Goal: Use online tool/utility: Utilize a website feature to perform a specific function

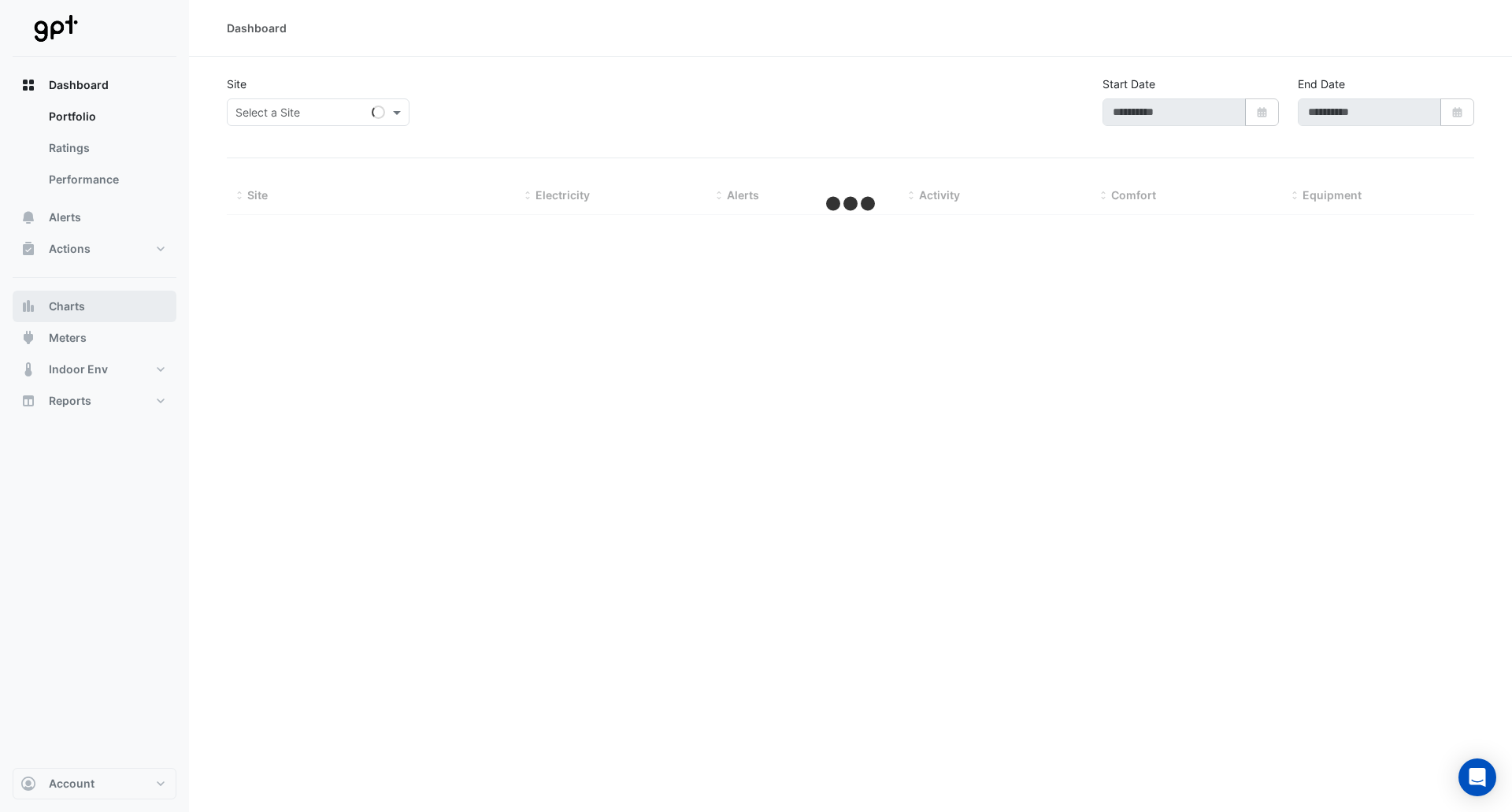
click at [68, 308] on span "Charts" at bounding box center [67, 306] width 36 height 16
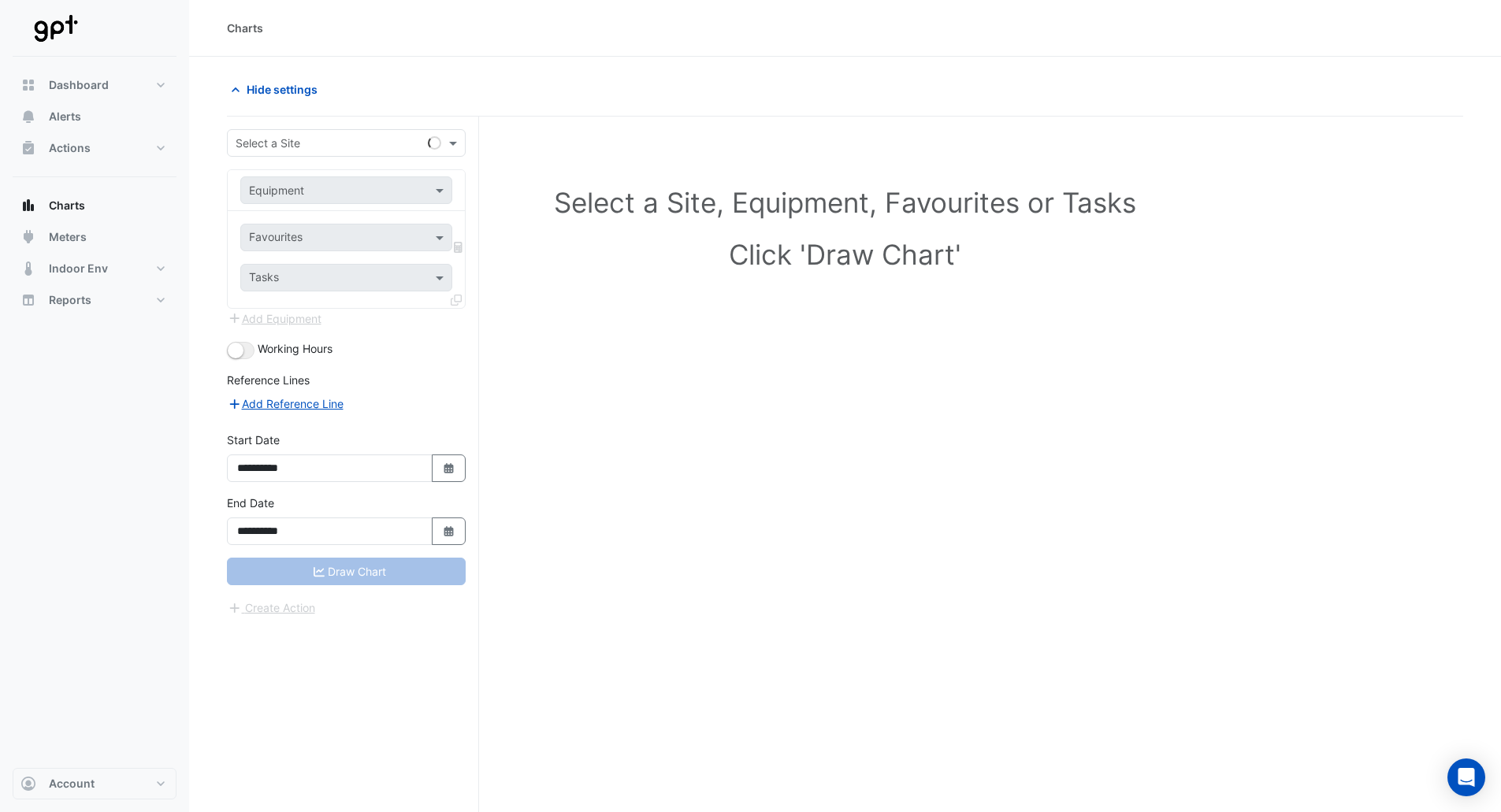
click at [264, 150] on input "text" at bounding box center [330, 144] width 190 height 16
type input "*****"
click at [263, 164] on div "[PERSON_NAME][GEOGRAPHIC_DATA][PERSON_NAME]" at bounding box center [384, 177] width 313 height 35
click at [282, 175] on span "[PERSON_NAME][GEOGRAPHIC_DATA][PERSON_NAME]" at bounding box center [384, 177] width 289 height 13
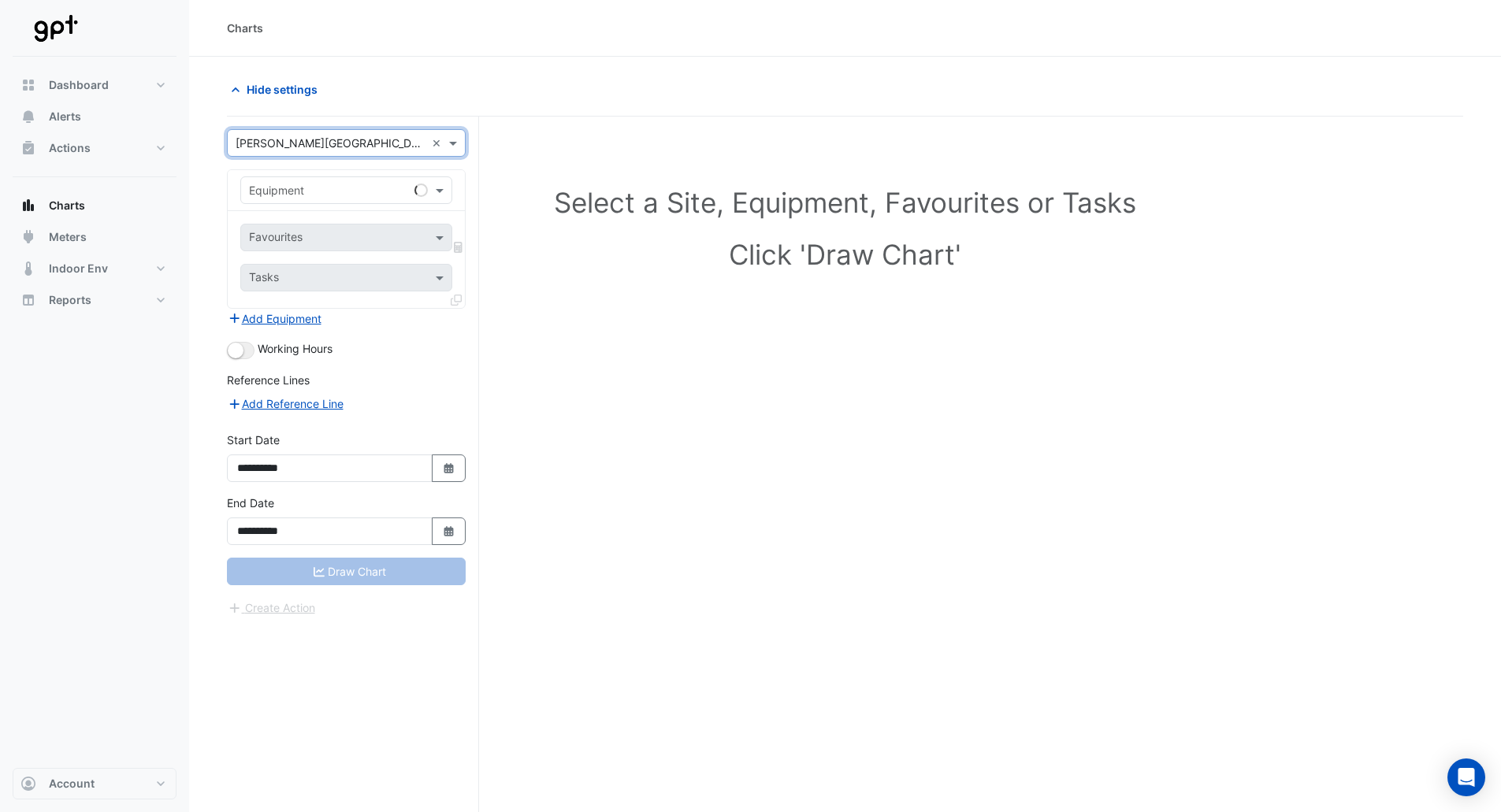
click at [287, 184] on input "text" at bounding box center [330, 191] width 163 height 16
type input "***"
click at [324, 220] on span "Electricity Meter - 4319900812-1" at bounding box center [339, 224] width 172 height 13
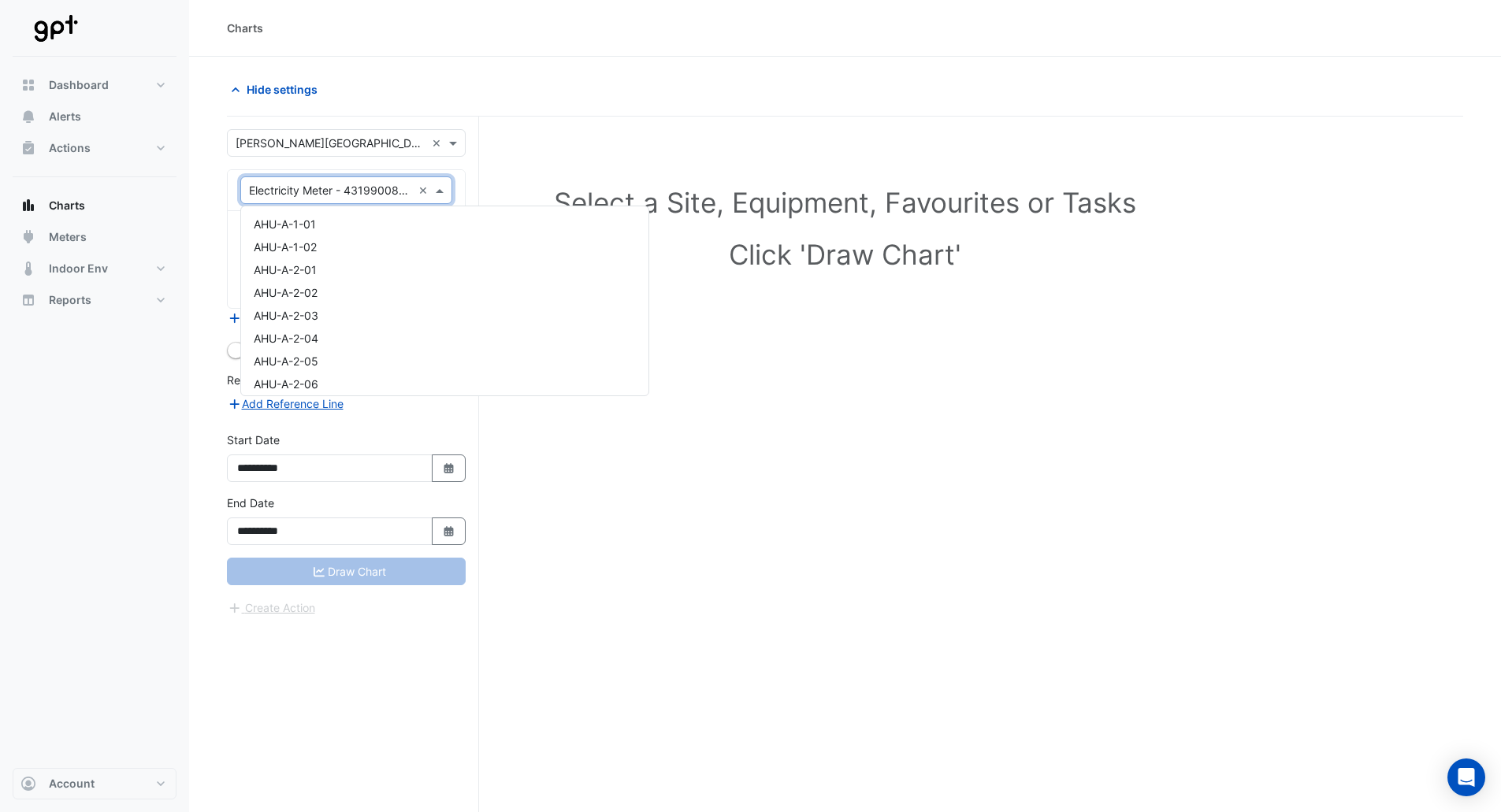
click at [370, 188] on input "text" at bounding box center [330, 191] width 163 height 16
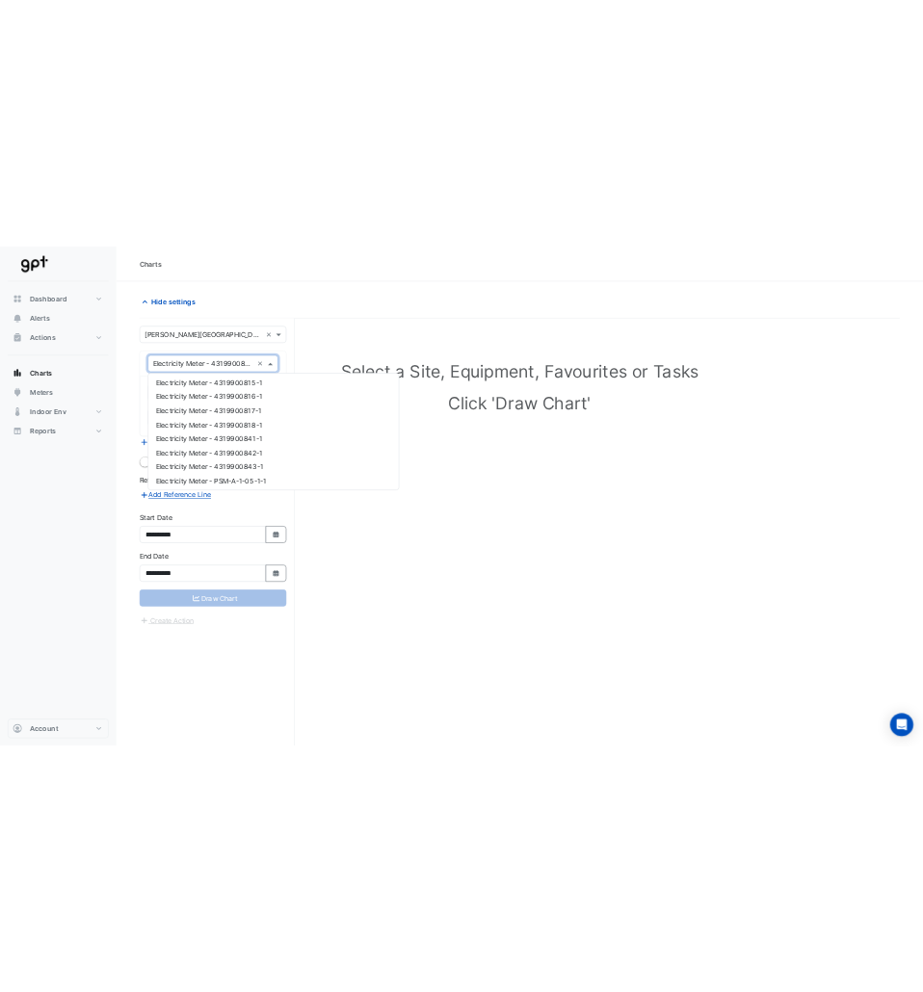
scroll to position [2860, 0]
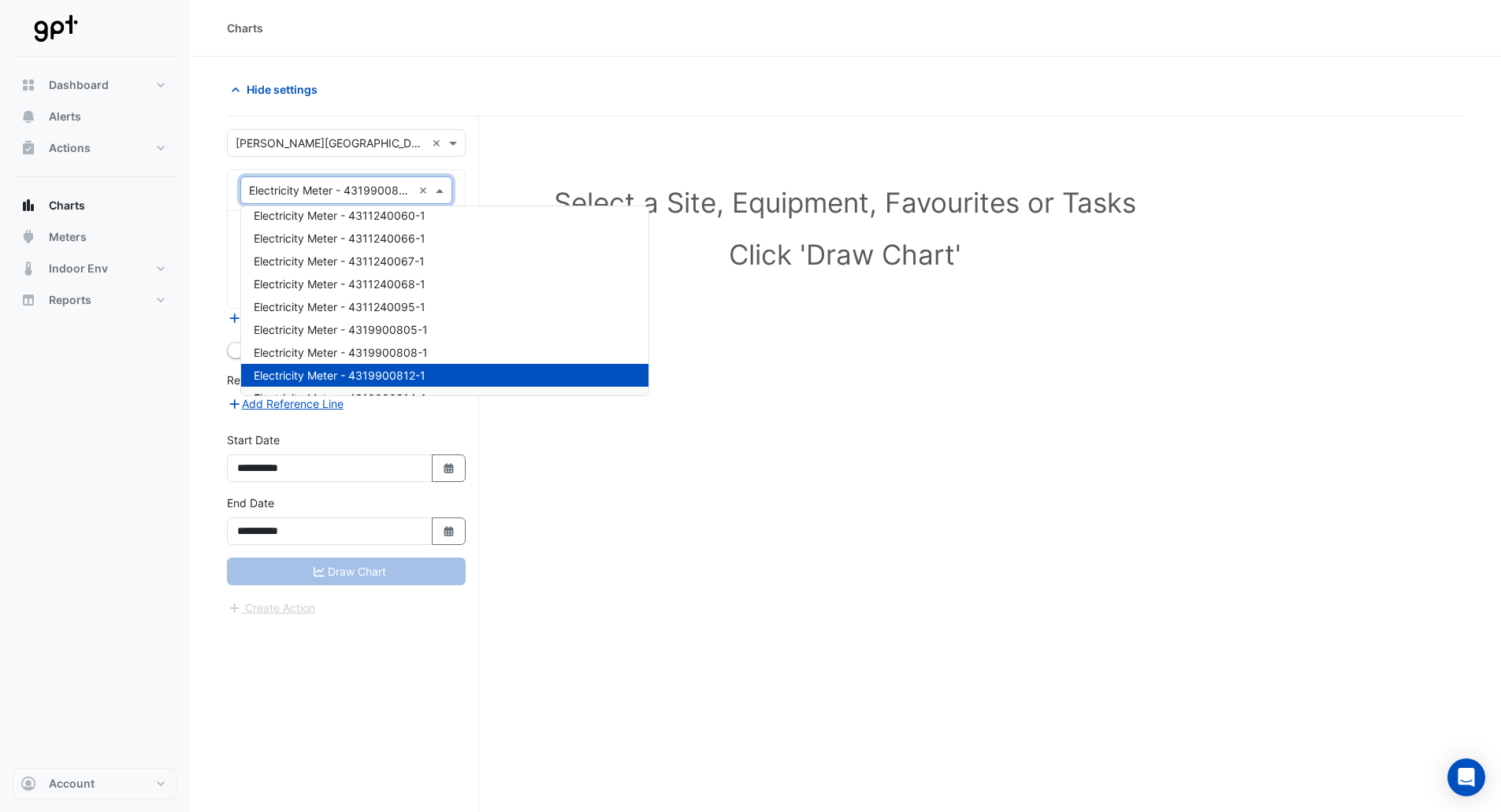
click at [692, 460] on div "Select a Site, Equipment, Favourites or Tasks Click 'Draw Chart'" at bounding box center [844, 495] width 1236 height 756
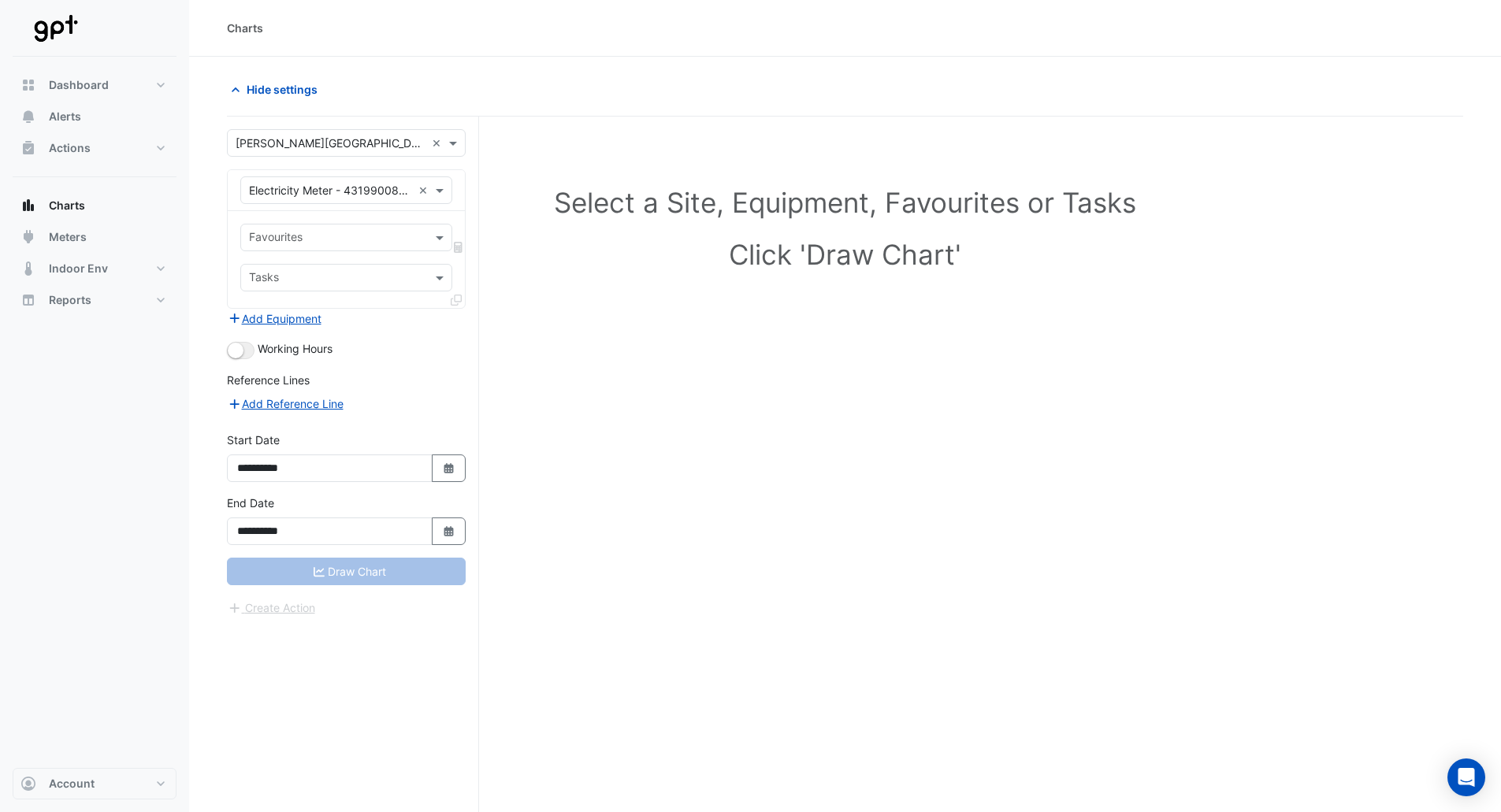
click at [348, 231] on input "text" at bounding box center [337, 239] width 177 height 16
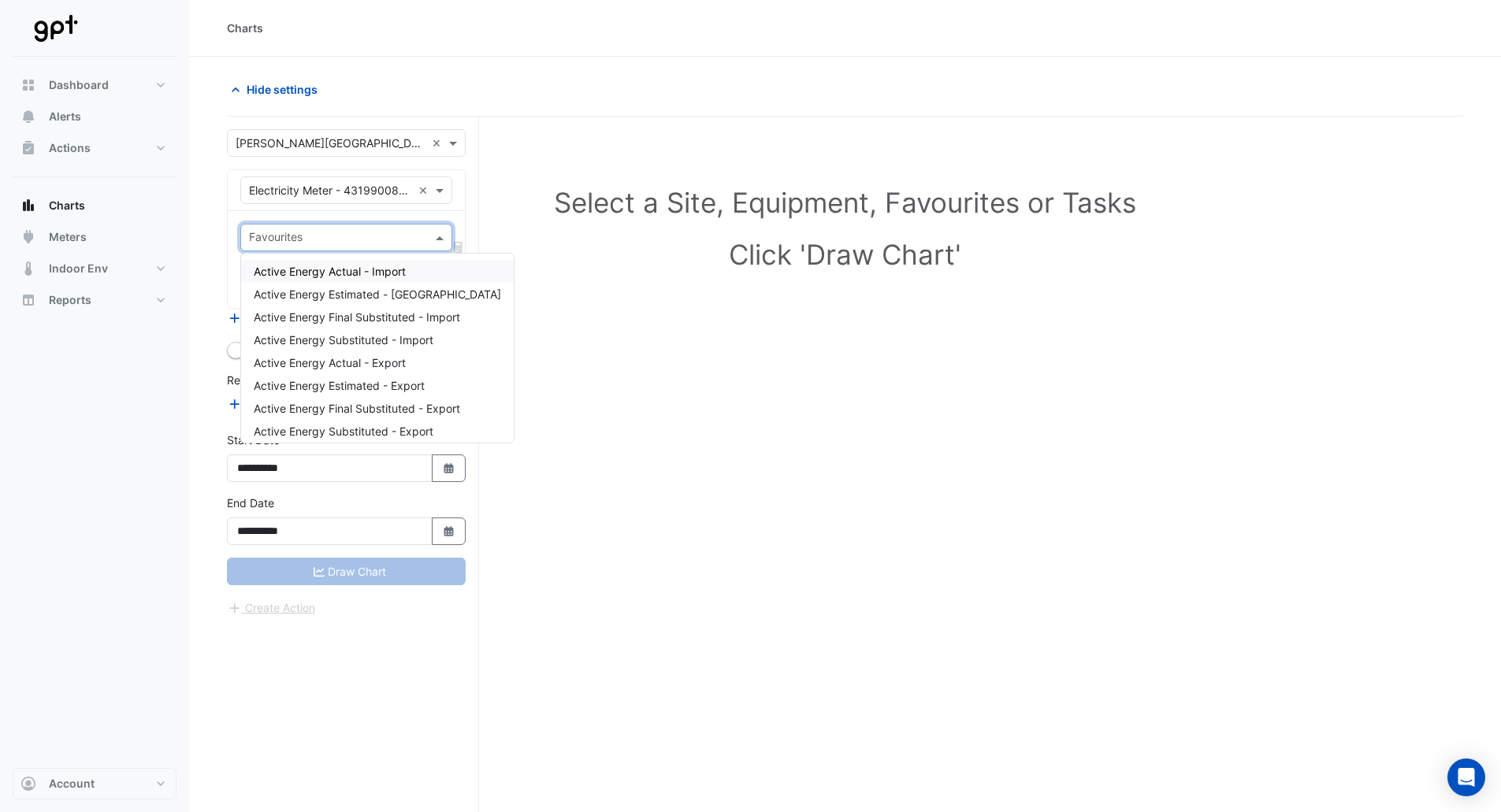
click at [386, 273] on span "Active Energy Actual - Import" at bounding box center [330, 271] width 152 height 13
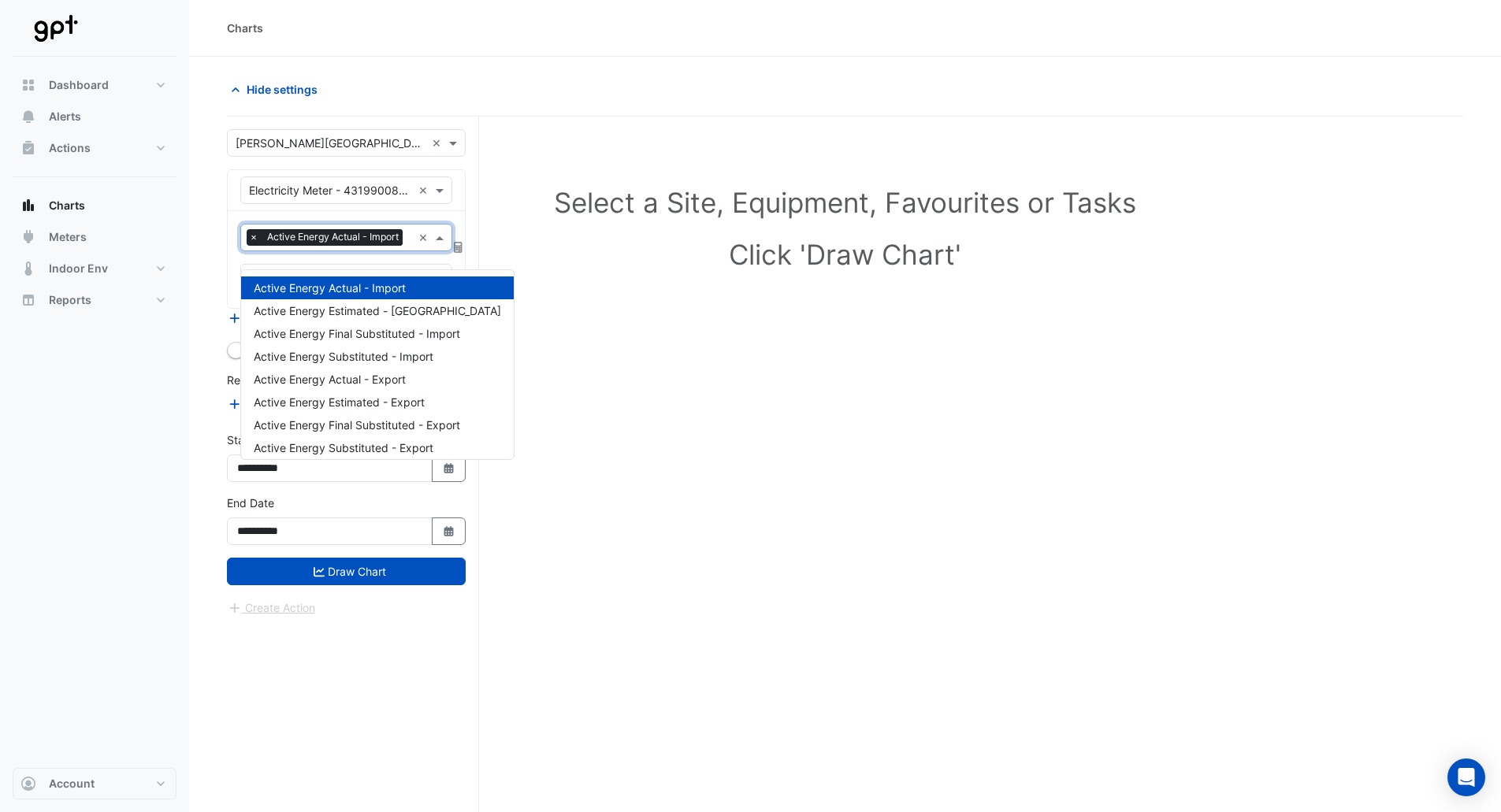
click at [409, 247] on input "text" at bounding box center [411, 239] width 3 height 16
click at [344, 376] on span "Active Energy Actual - Export" at bounding box center [330, 379] width 152 height 13
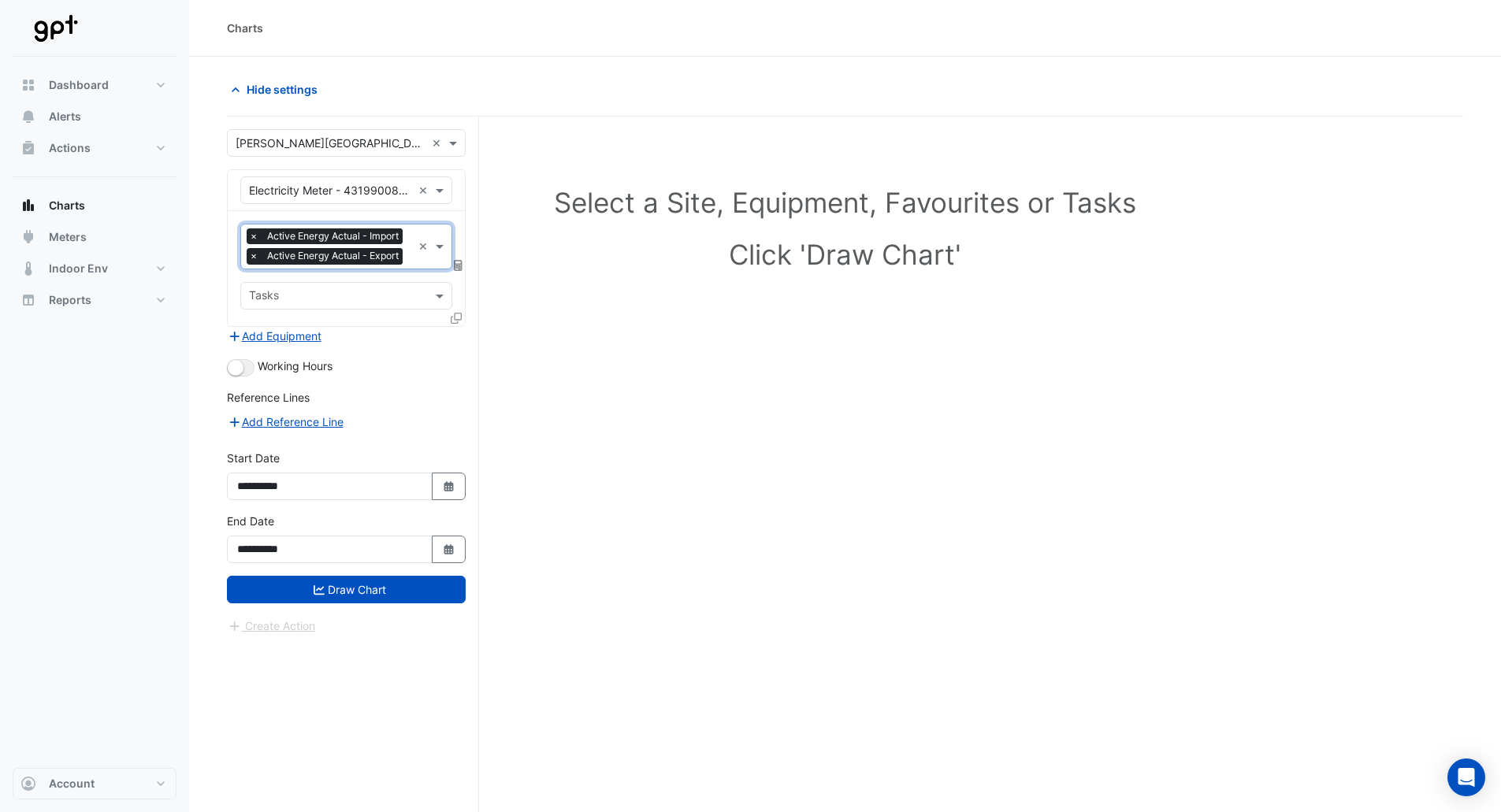
click at [409, 256] on input "text" at bounding box center [411, 248] width 3 height 16
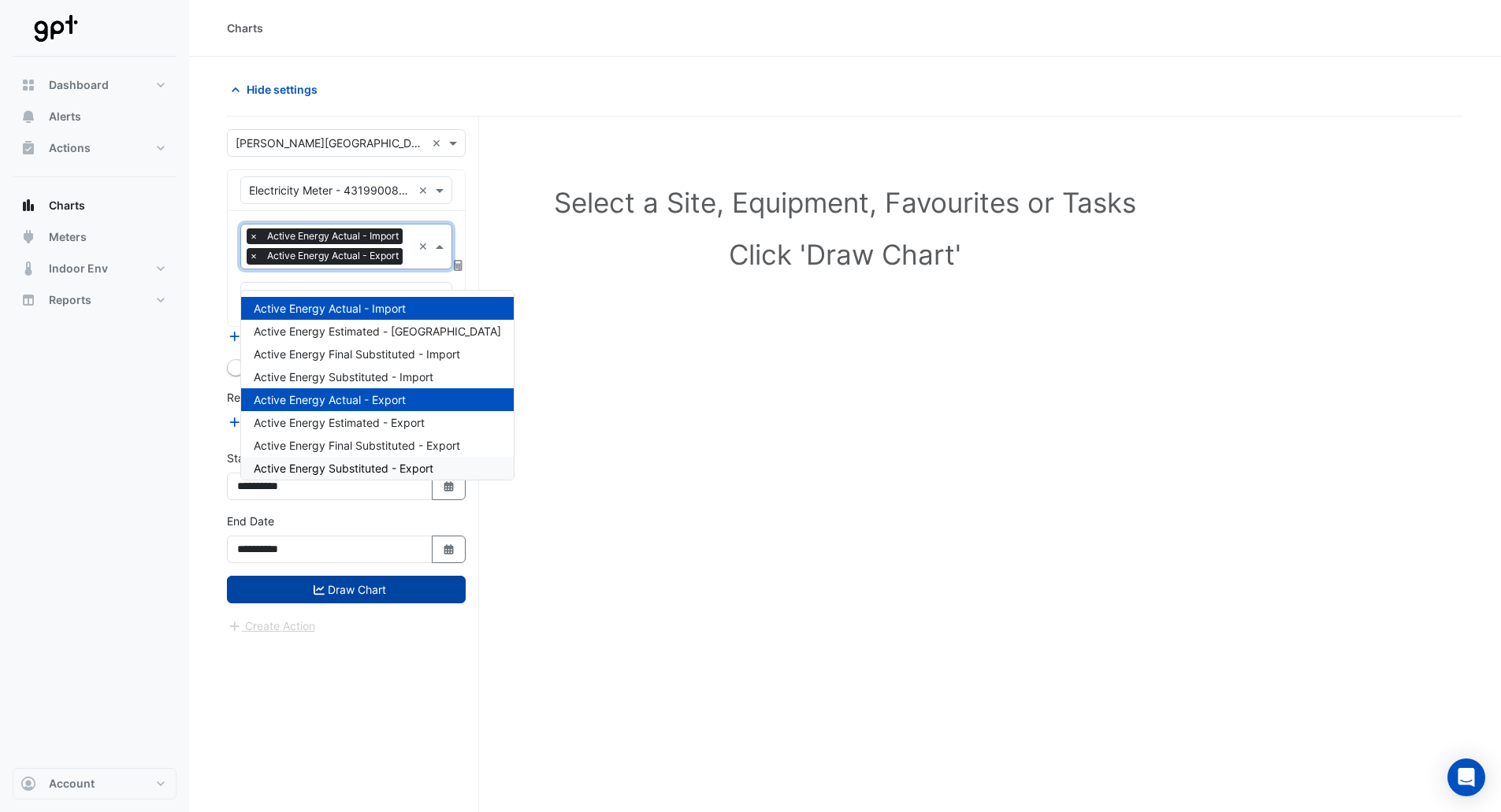
click at [388, 602] on button "Draw Chart" at bounding box center [346, 590] width 239 height 28
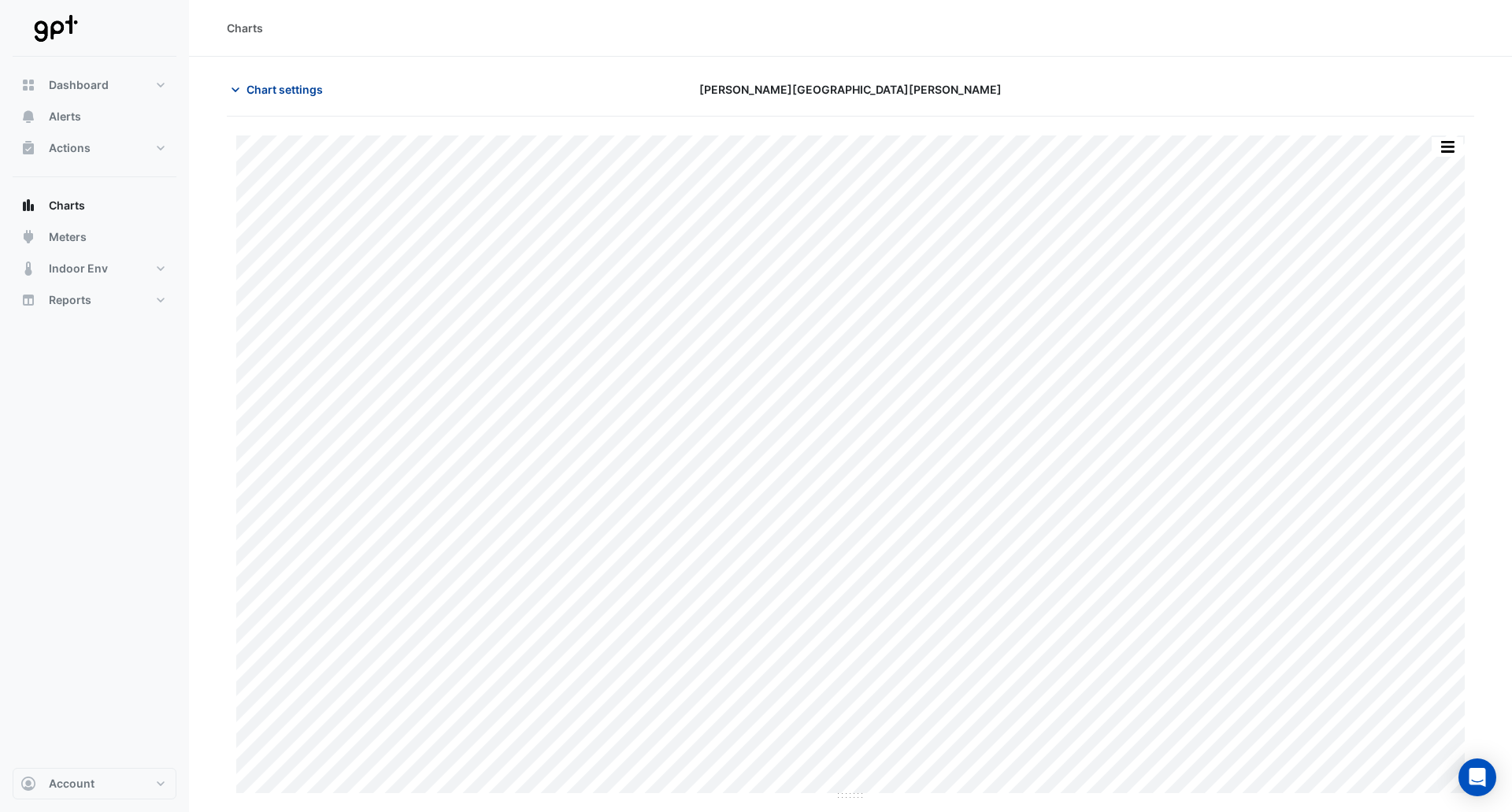
click at [300, 88] on span "Chart settings" at bounding box center [284, 89] width 76 height 16
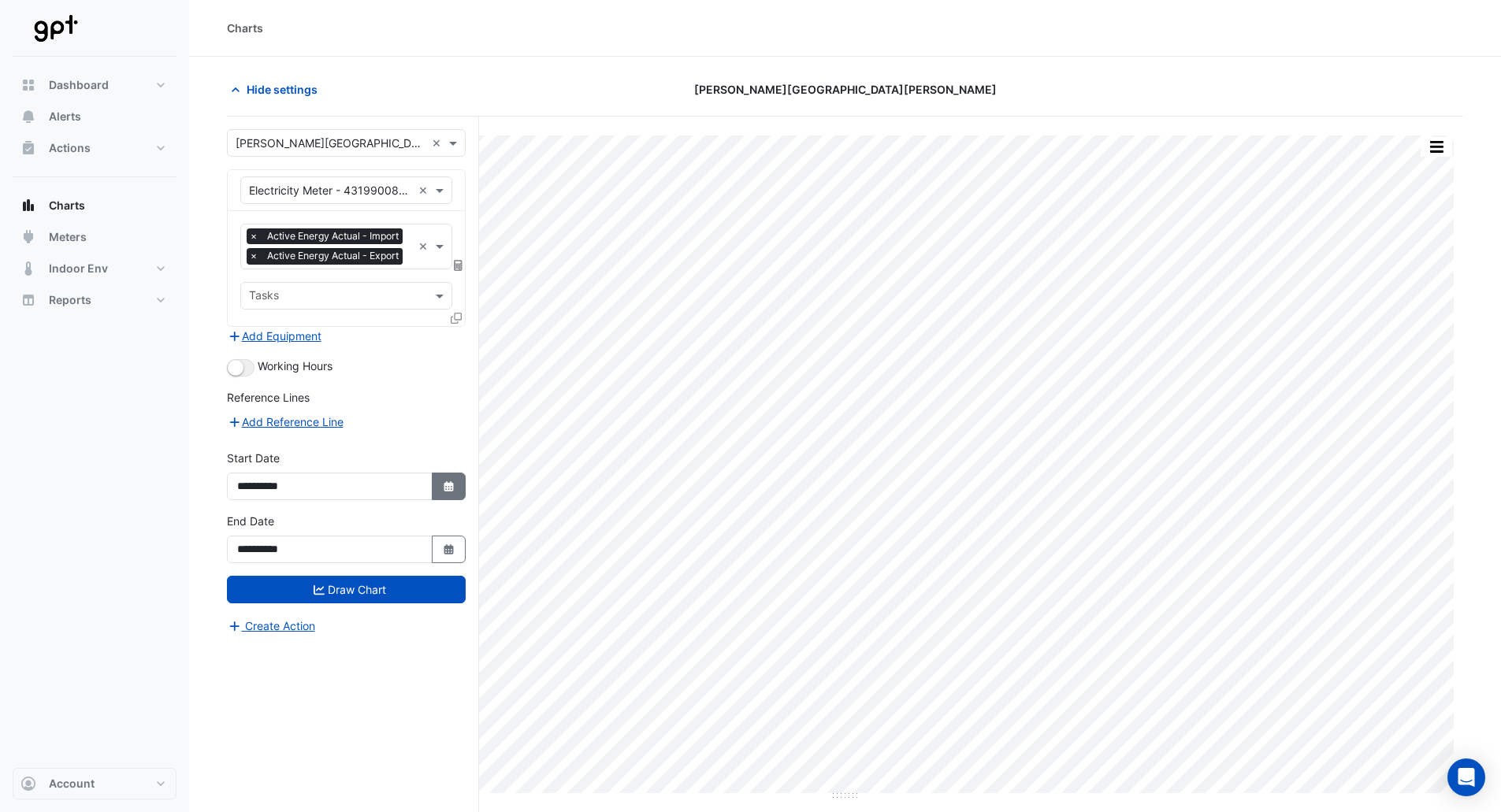
click at [456, 500] on button "Select Date" at bounding box center [449, 487] width 34 height 28
select select "*"
select select "****"
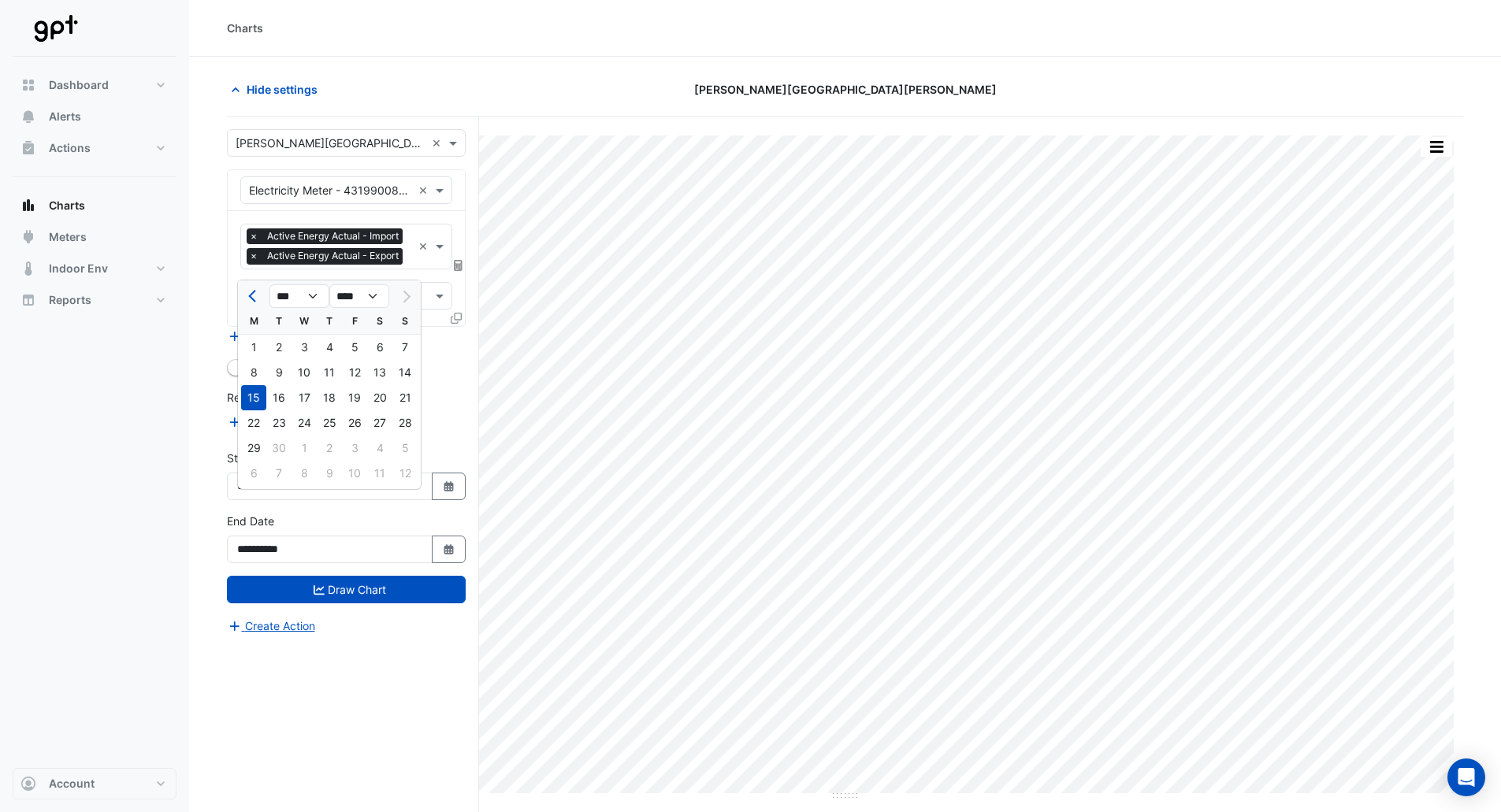
click at [249, 314] on div "M" at bounding box center [254, 321] width 25 height 25
click at [249, 294] on button "Previous month" at bounding box center [254, 296] width 19 height 25
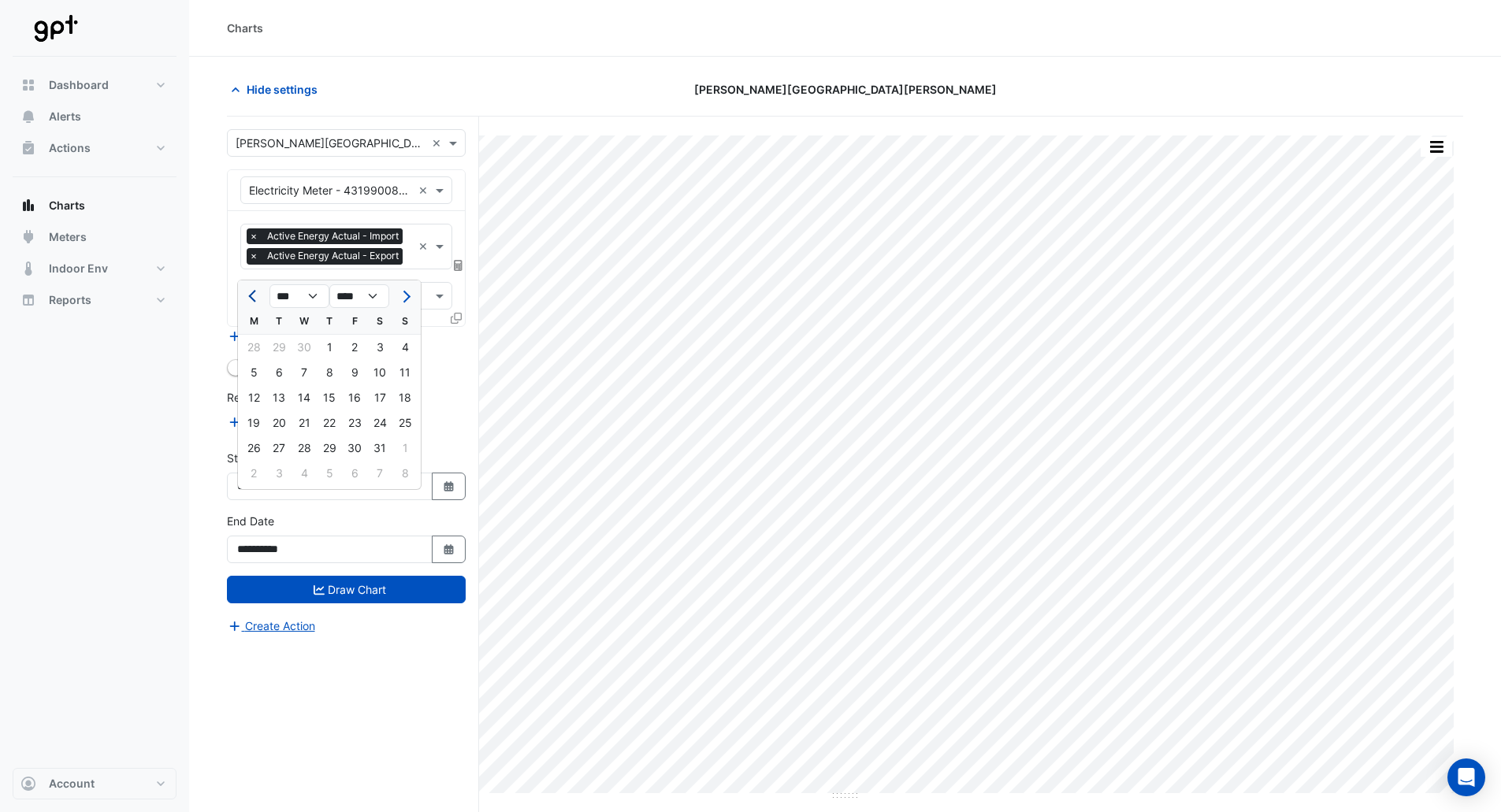
click at [249, 294] on button "Previous month" at bounding box center [254, 296] width 19 height 25
select select "*"
click at [375, 345] on div "1" at bounding box center [380, 347] width 25 height 25
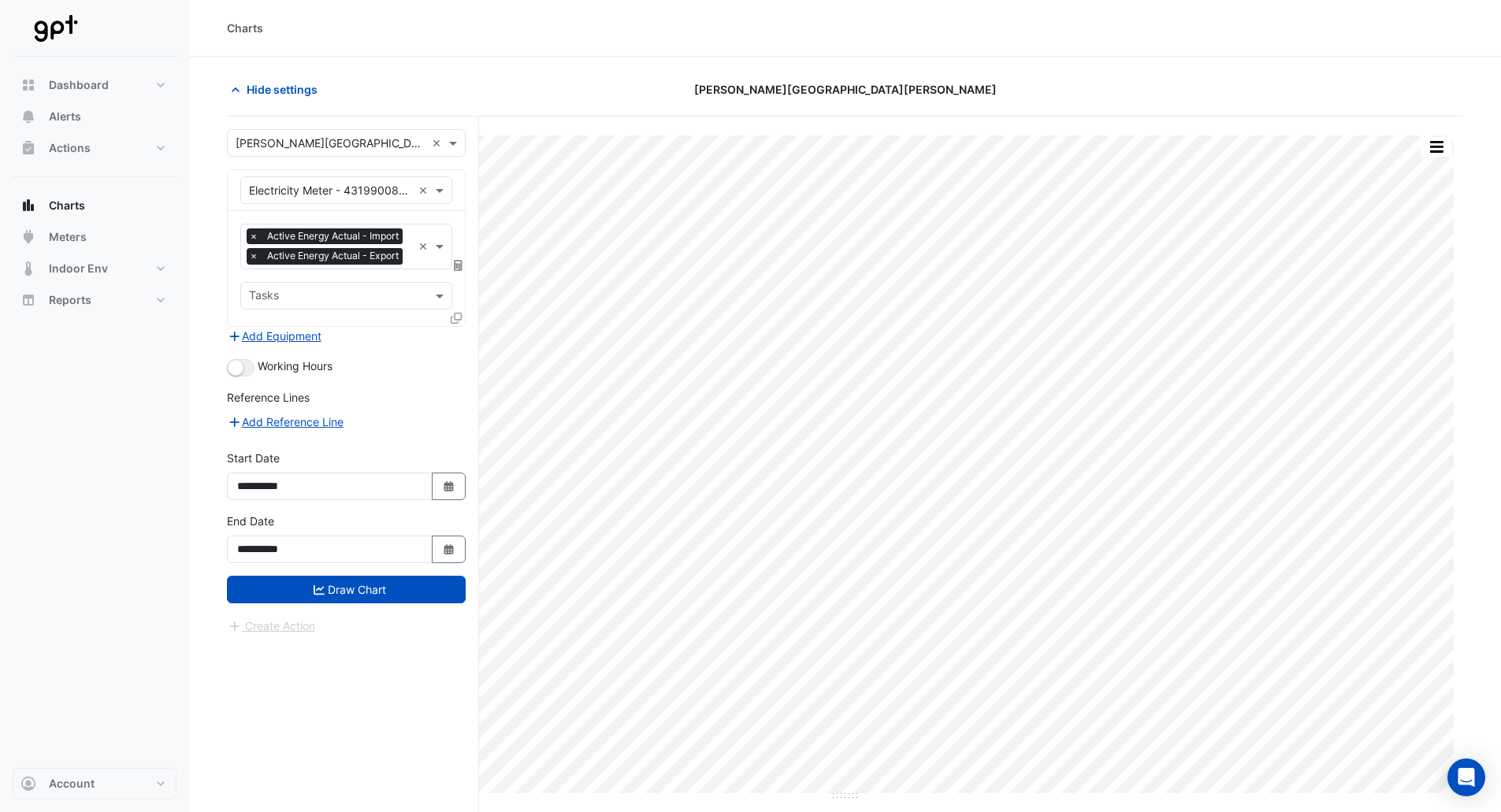
type input "**********"
click at [454, 555] on icon "Select Date" at bounding box center [448, 550] width 14 height 11
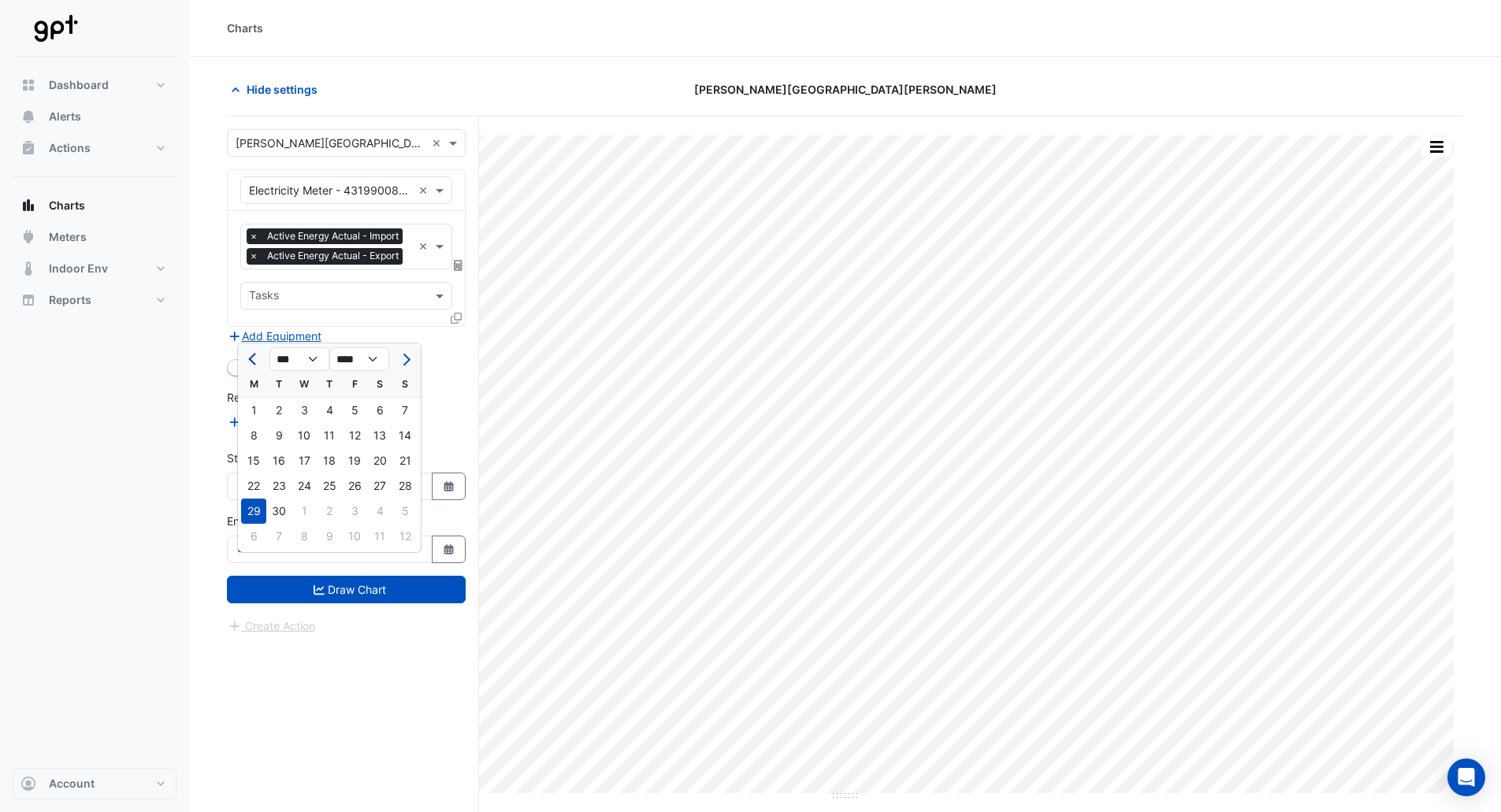
click at [248, 358] on button "Previous month" at bounding box center [254, 359] width 19 height 25
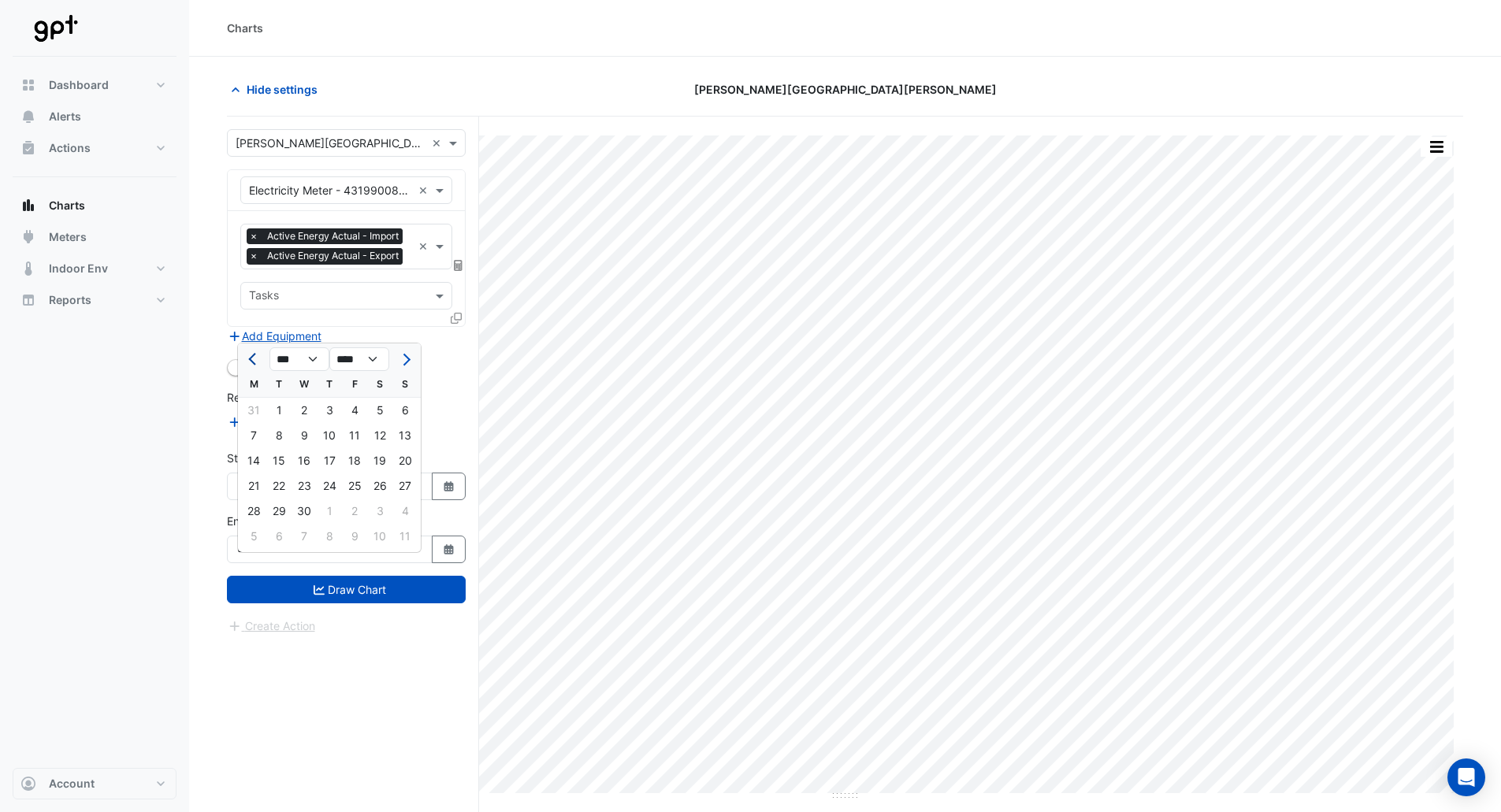
click at [248, 358] on button "Previous month" at bounding box center [254, 359] width 19 height 25
select select "*"
click at [359, 508] on div "28" at bounding box center [354, 511] width 25 height 25
type input "**********"
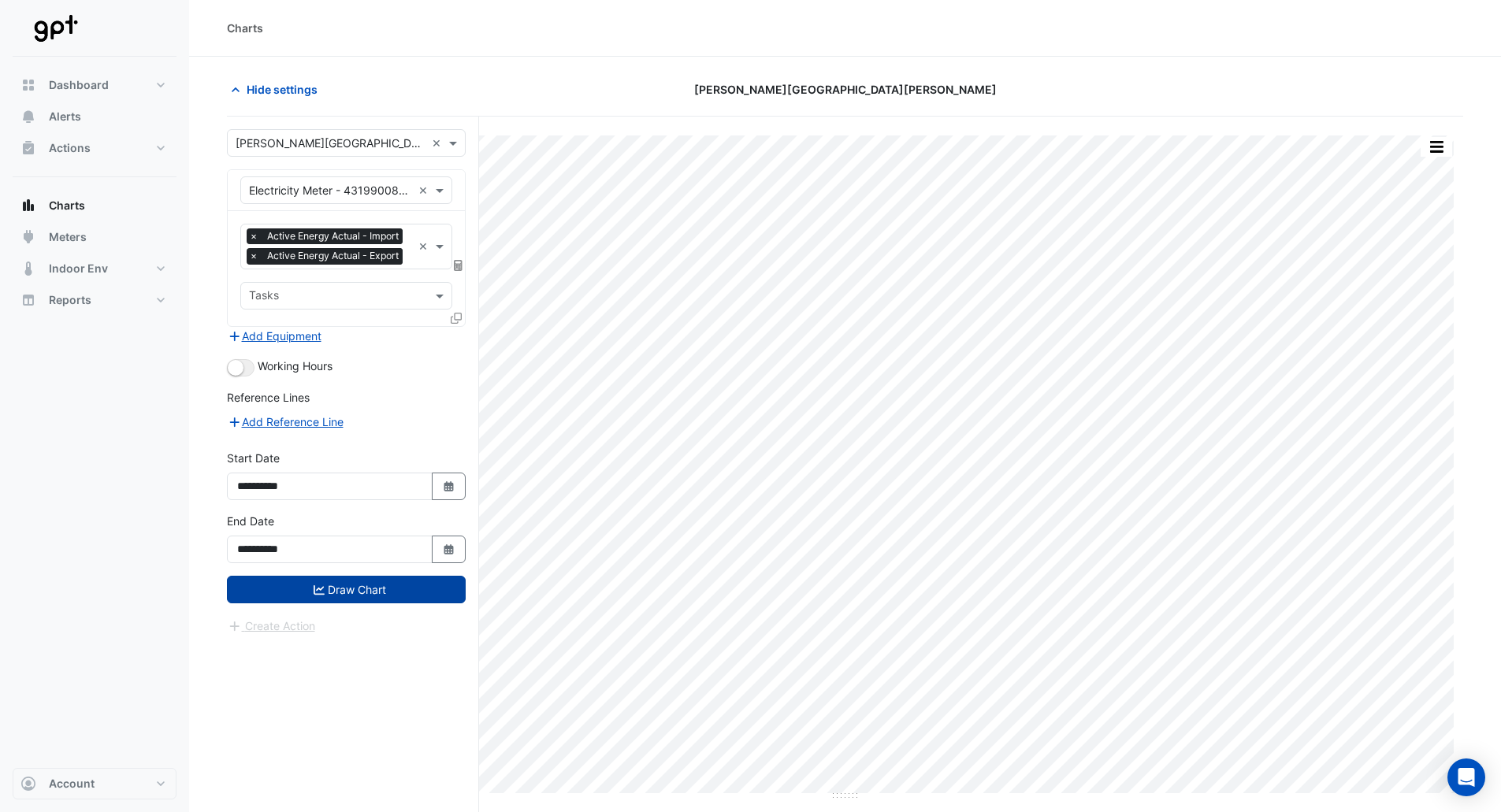
click at [367, 603] on button "Draw Chart" at bounding box center [346, 590] width 239 height 28
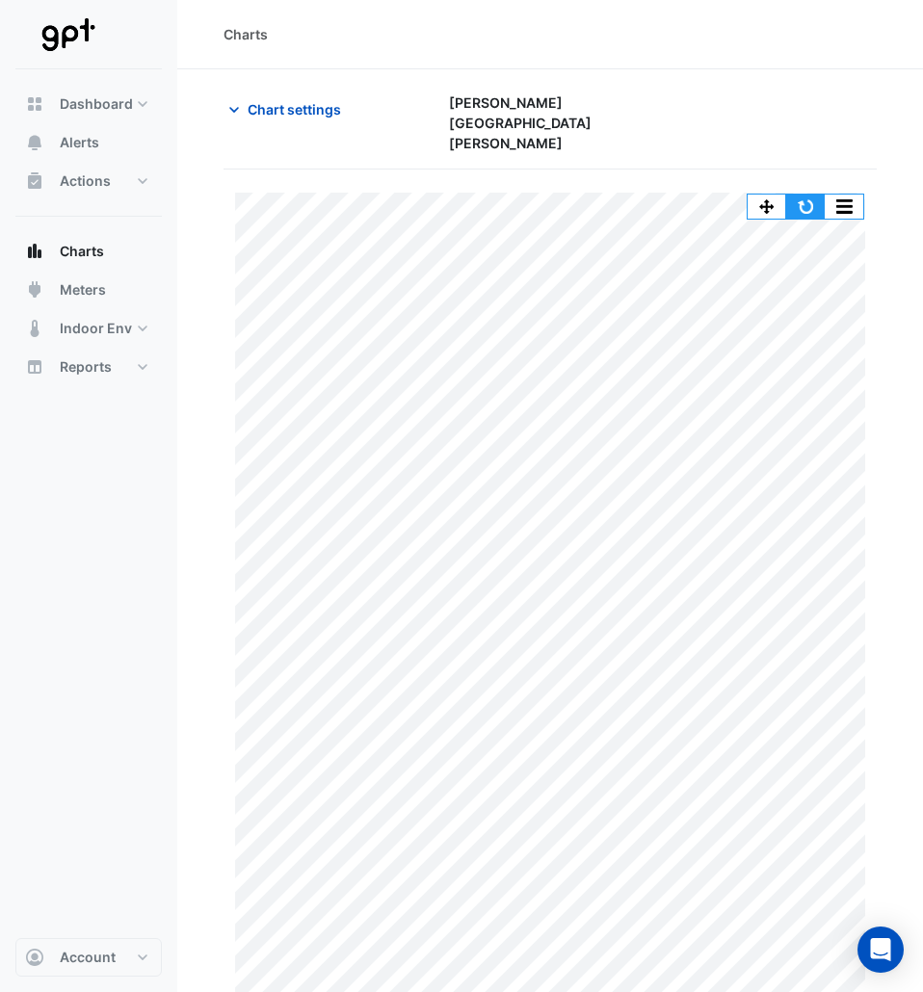
click at [803, 195] on button "button" at bounding box center [805, 207] width 39 height 24
click at [801, 195] on button "button" at bounding box center [805, 207] width 39 height 24
